Goal: Task Accomplishment & Management: Manage account settings

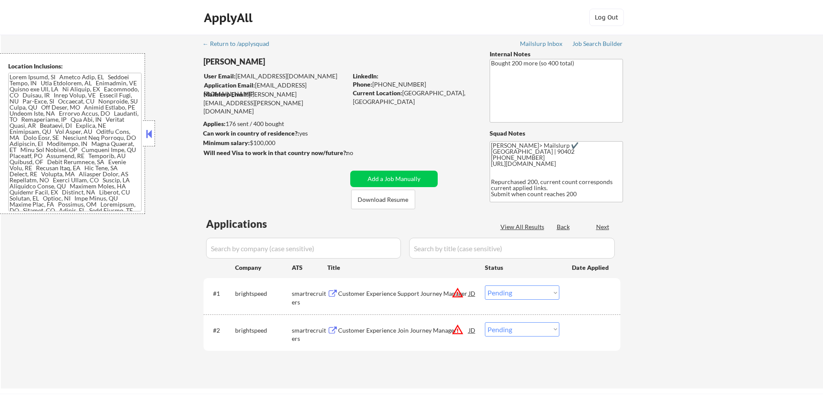
select select ""pending""
click at [421, 228] on div "Applied (176)" at bounding box center [415, 227] width 43 height 9
select select ""applied""
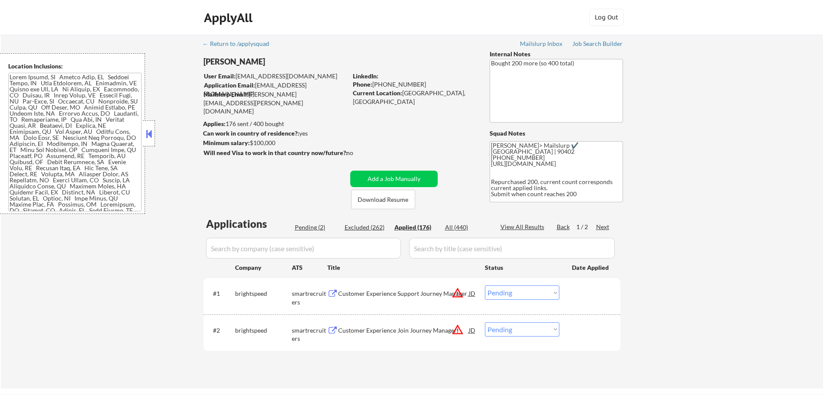
select select ""applied""
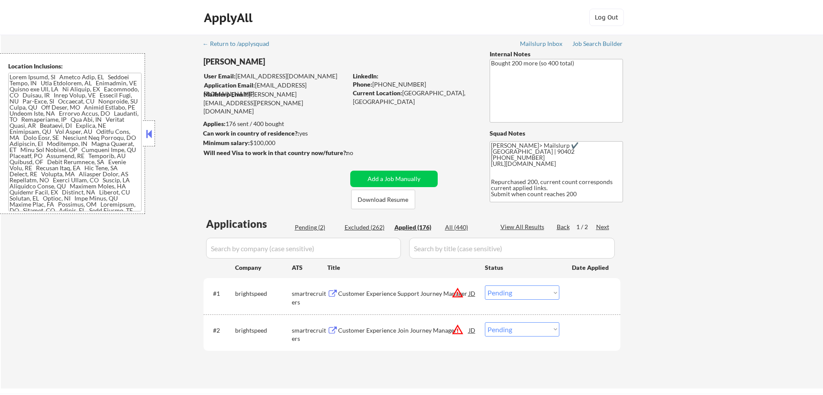
select select ""applied""
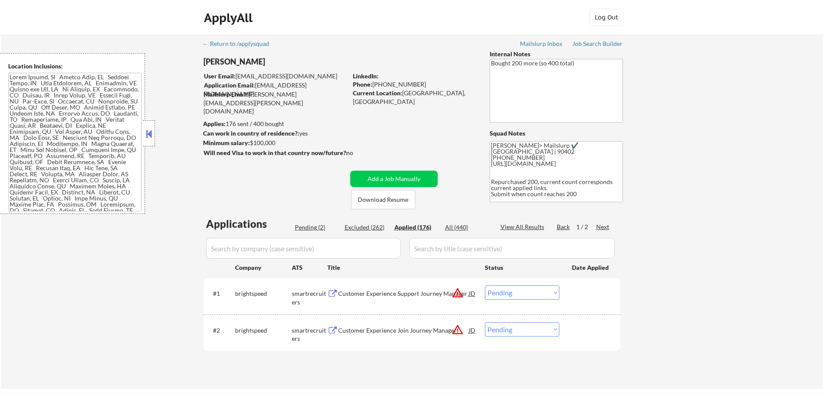
select select ""applied""
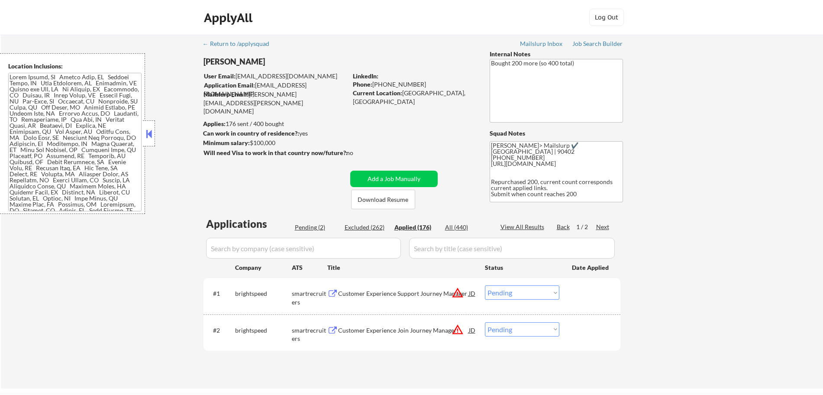
select select ""applied""
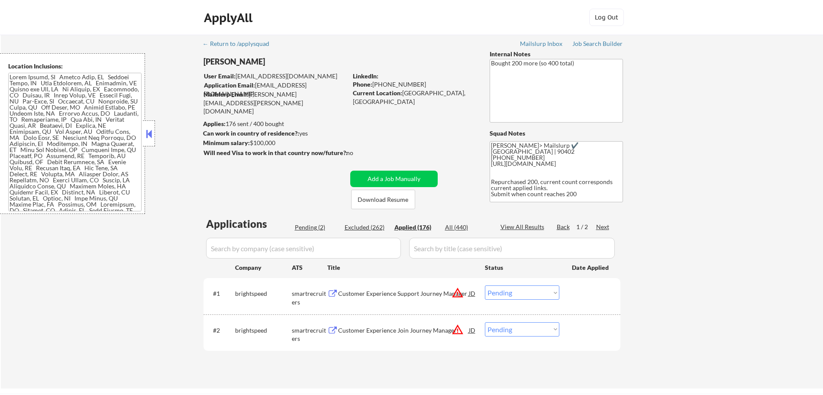
select select ""applied""
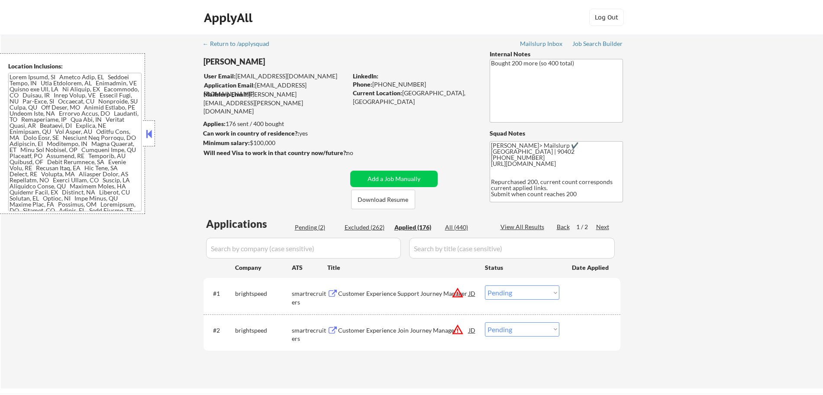
select select ""applied""
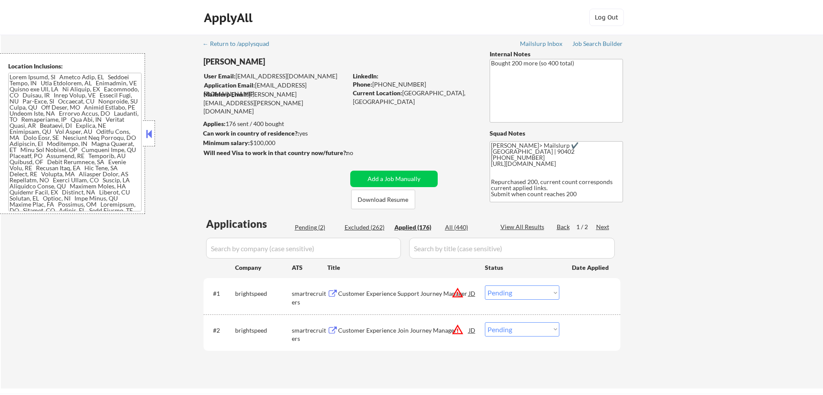
select select ""applied""
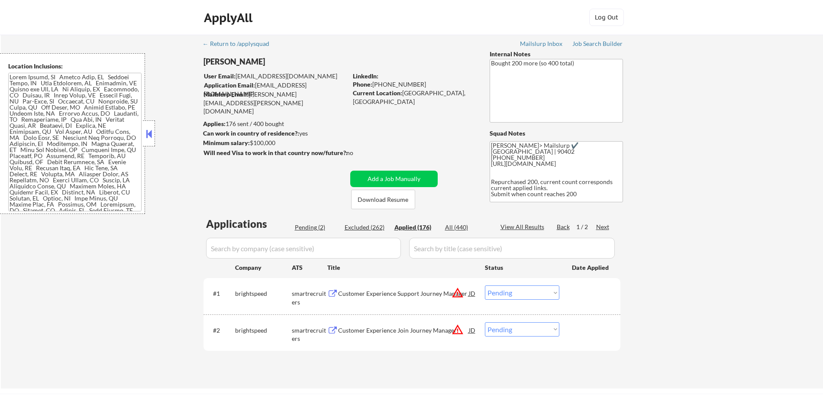
select select ""applied""
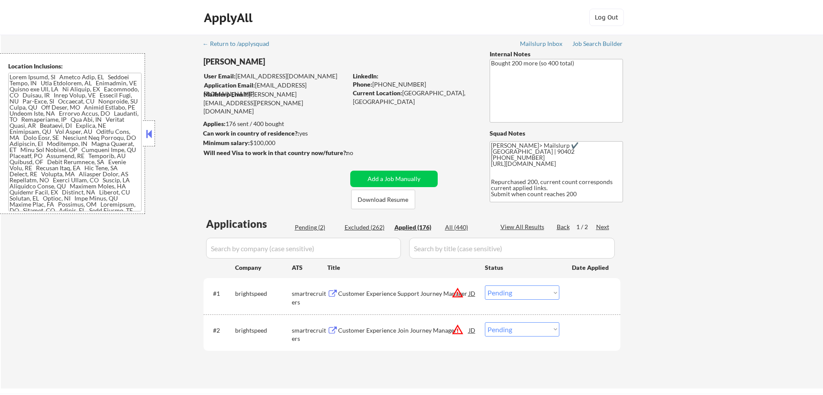
select select ""applied""
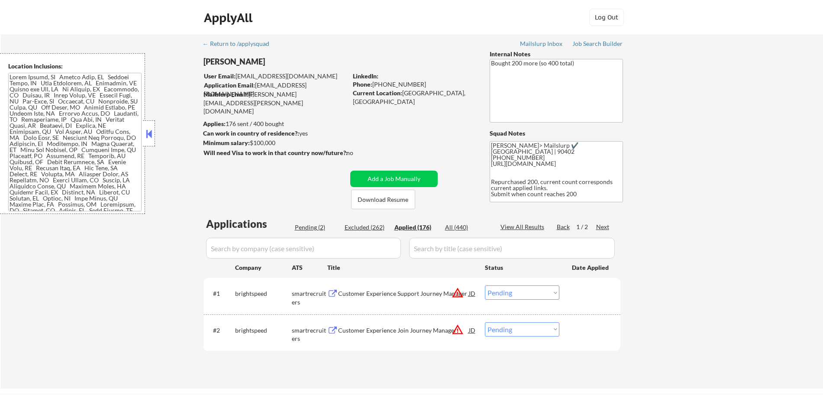
select select ""applied""
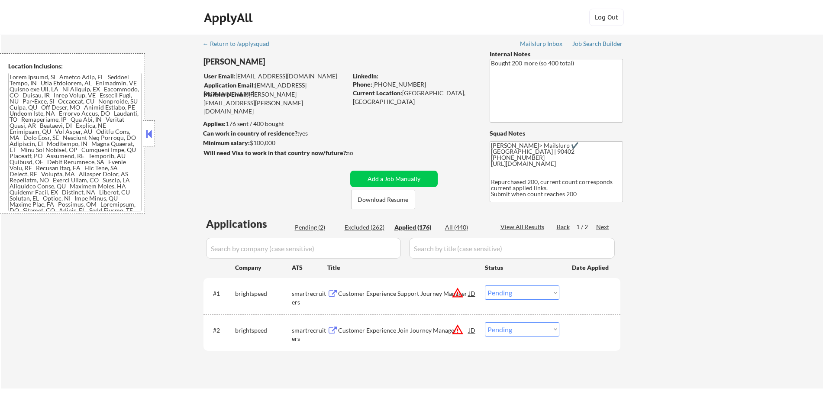
select select ""applied""
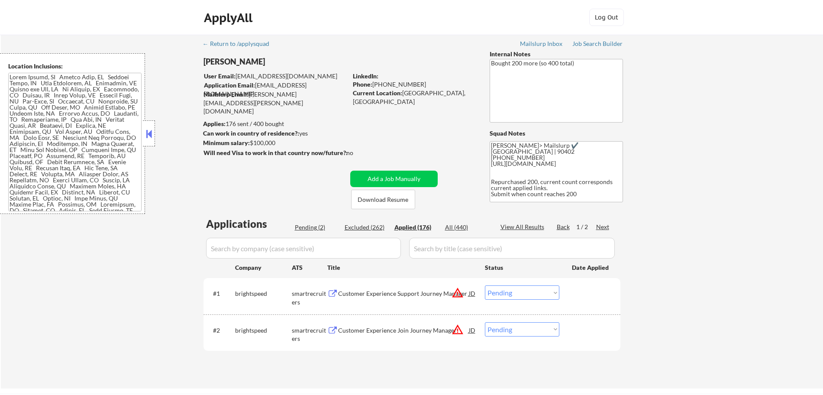
select select ""applied""
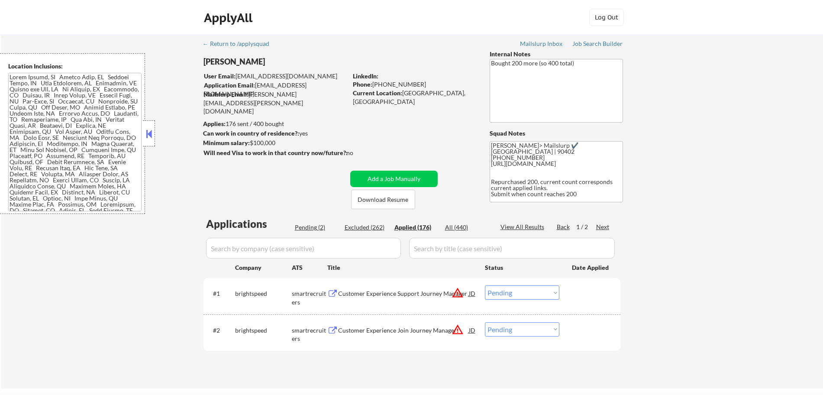
select select ""applied""
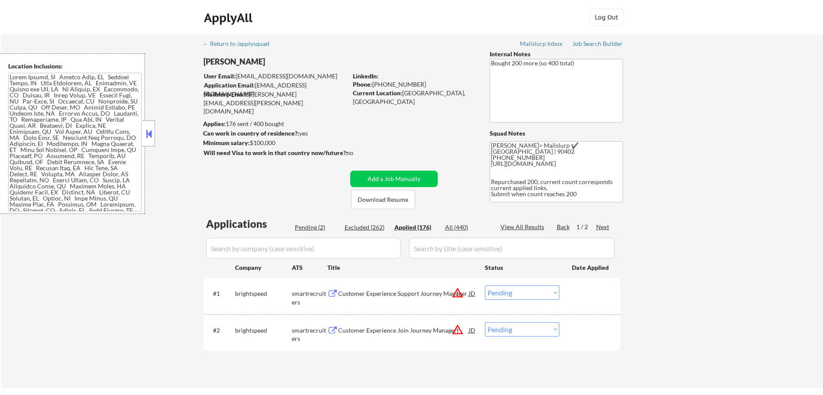
select select ""applied""
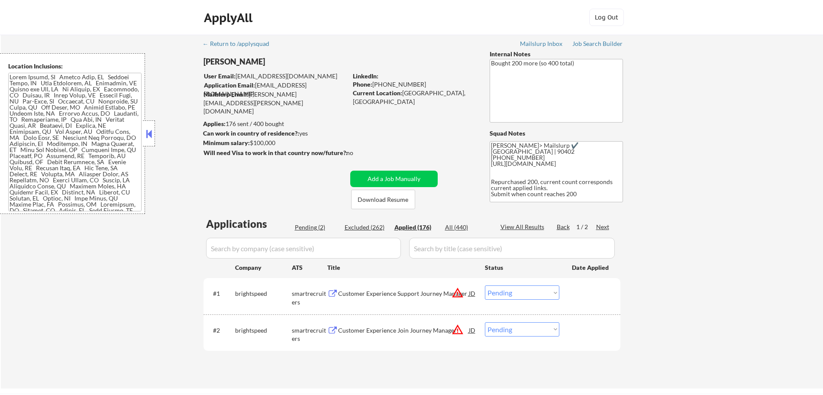
select select ""applied""
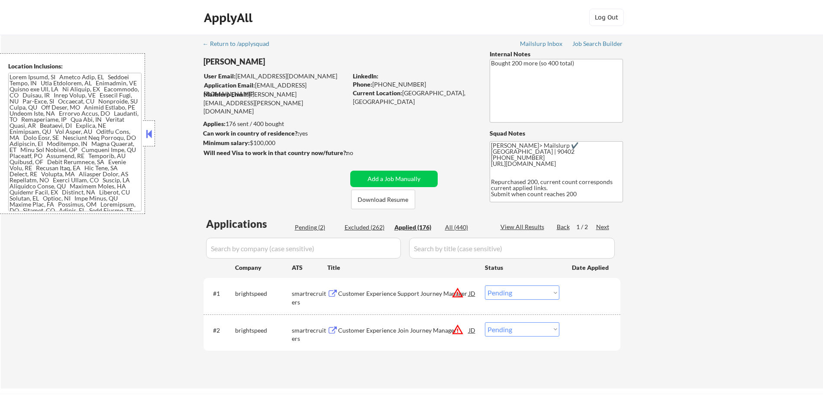
select select ""applied""
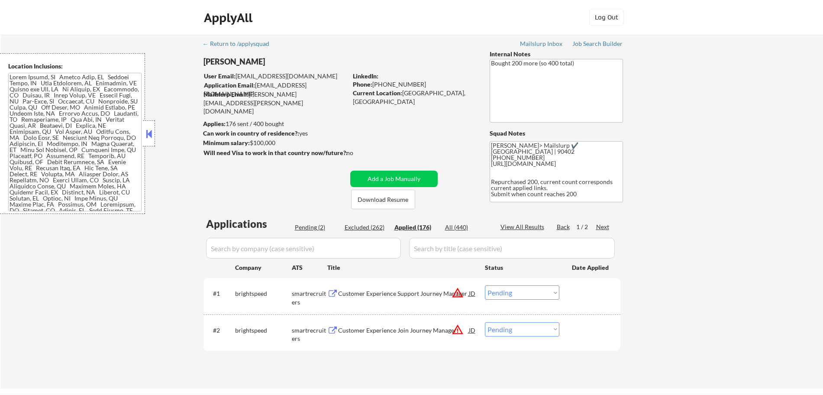
select select ""applied""
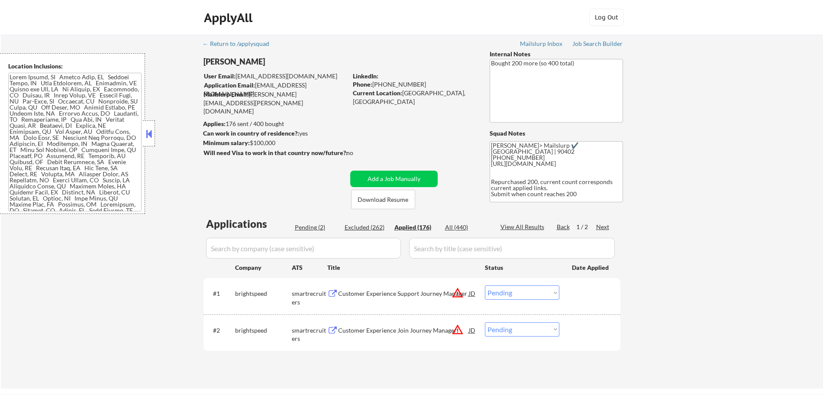
select select ""applied""
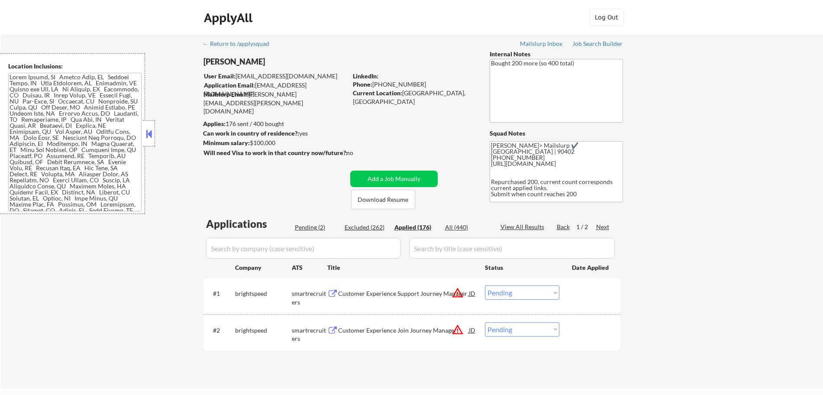
select select ""applied""
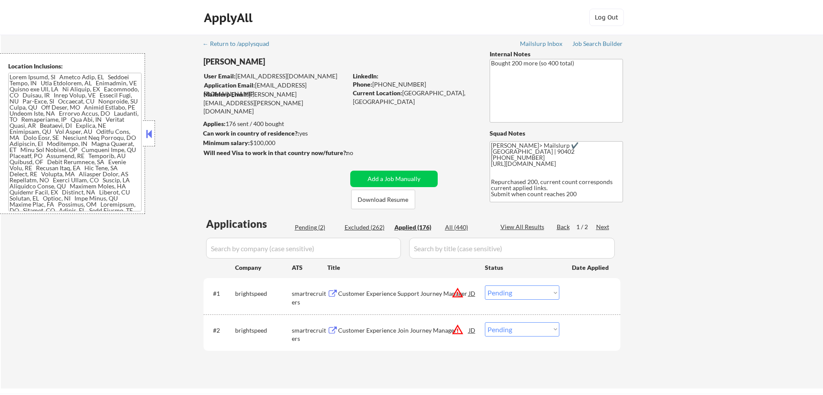
select select ""applied""
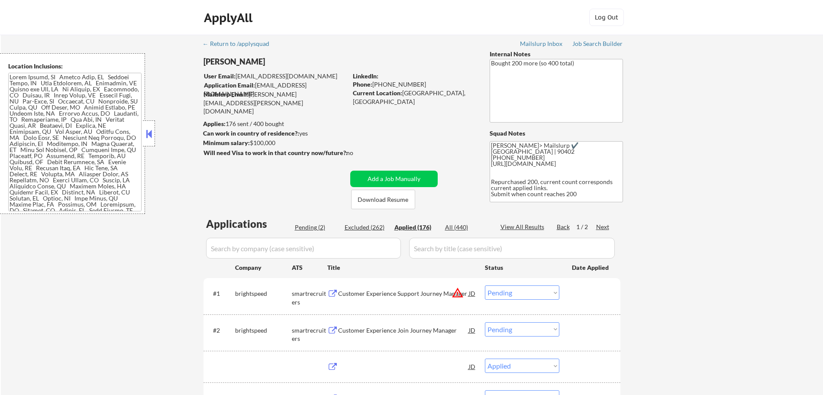
select select ""applied""
